Goal: Navigation & Orientation: Find specific page/section

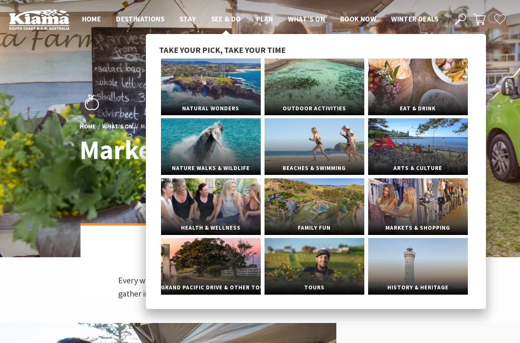
click at [226, 20] on span "See & Do" at bounding box center [226, 18] width 30 height 9
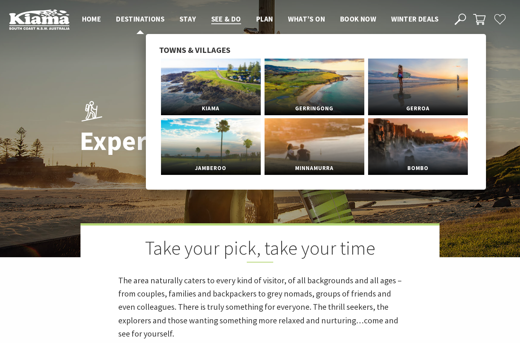
click at [146, 14] on span "Destinations" at bounding box center [140, 18] width 48 height 9
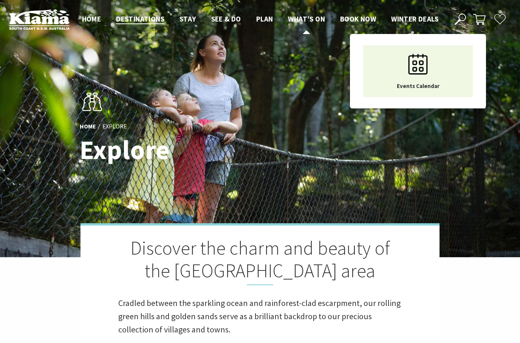
click at [310, 19] on span "What’s On" at bounding box center [306, 18] width 37 height 9
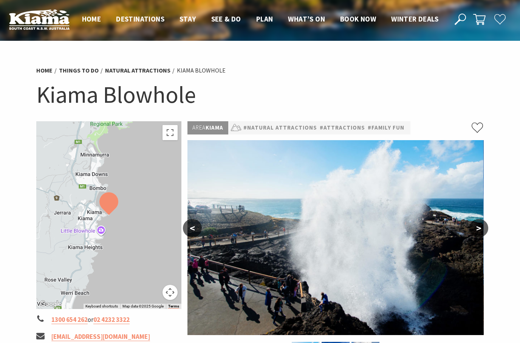
click at [133, 73] on link "Natural Attractions" at bounding box center [137, 71] width 65 height 8
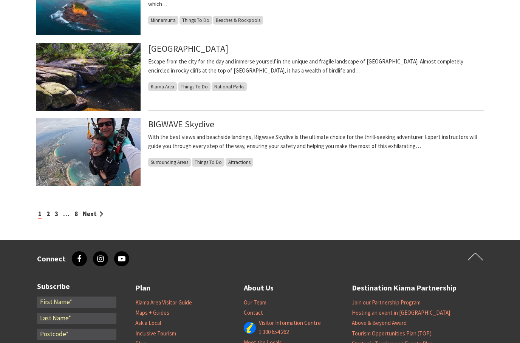
scroll to position [646, 0]
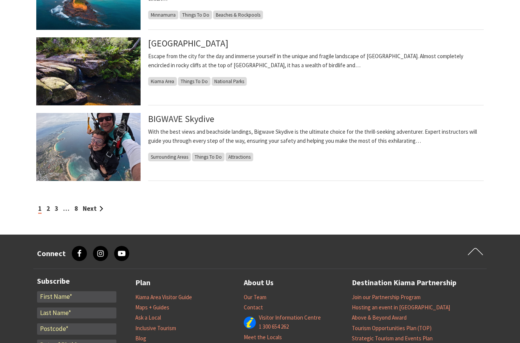
click at [92, 207] on link "Next" at bounding box center [93, 209] width 20 height 8
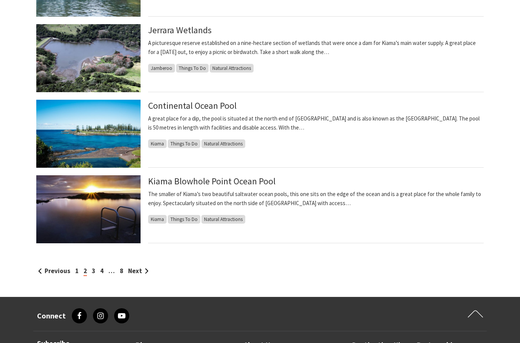
scroll to position [584, 0]
click at [135, 271] on link "Next" at bounding box center [138, 271] width 20 height 8
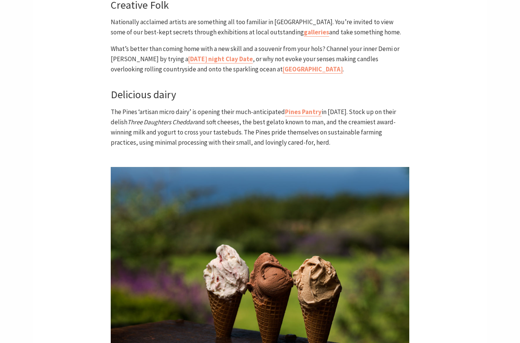
scroll to position [1003, 0]
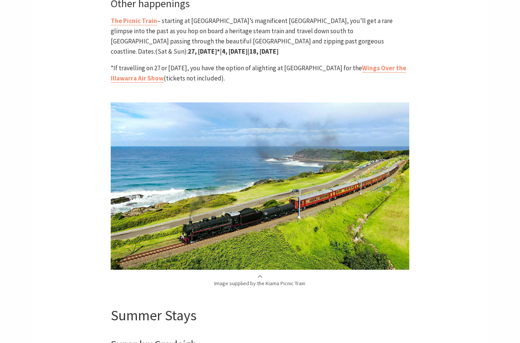
scroll to position [1750, 0]
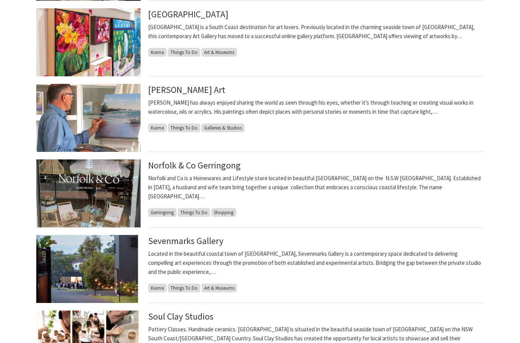
scroll to position [269, 0]
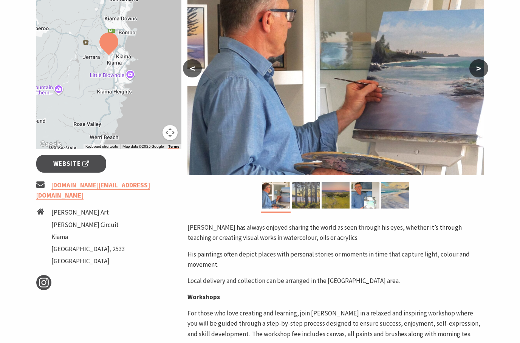
scroll to position [160, 0]
click at [360, 198] on img at bounding box center [366, 195] width 28 height 26
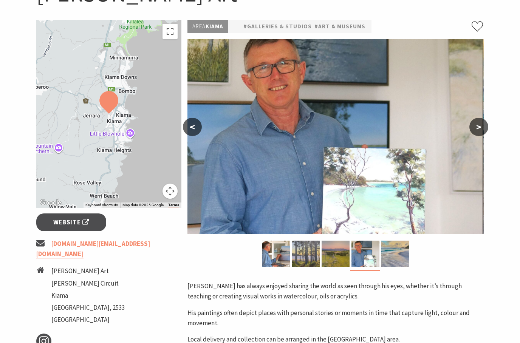
scroll to position [99, 0]
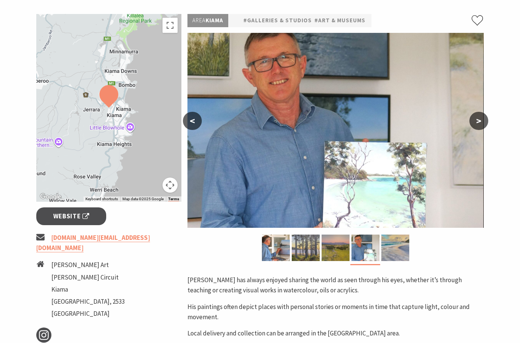
click at [477, 118] on button ">" at bounding box center [478, 121] width 19 height 18
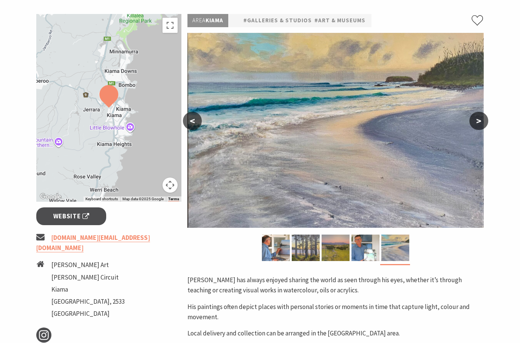
click at [479, 118] on button ">" at bounding box center [478, 121] width 19 height 18
click at [478, 122] on button ">" at bounding box center [478, 121] width 19 height 18
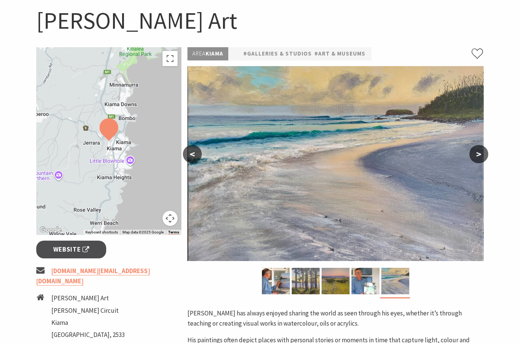
scroll to position [31, 0]
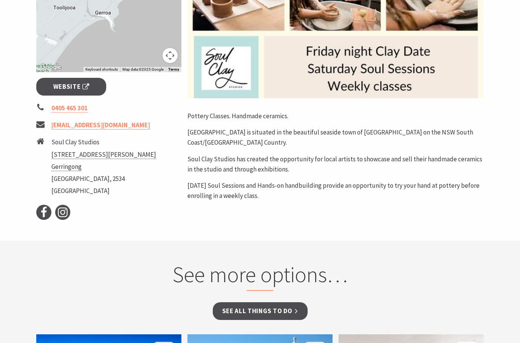
scroll to position [237, 0]
click at [77, 91] on span "Website" at bounding box center [71, 87] width 36 height 10
